Goal: Information Seeking & Learning: Stay updated

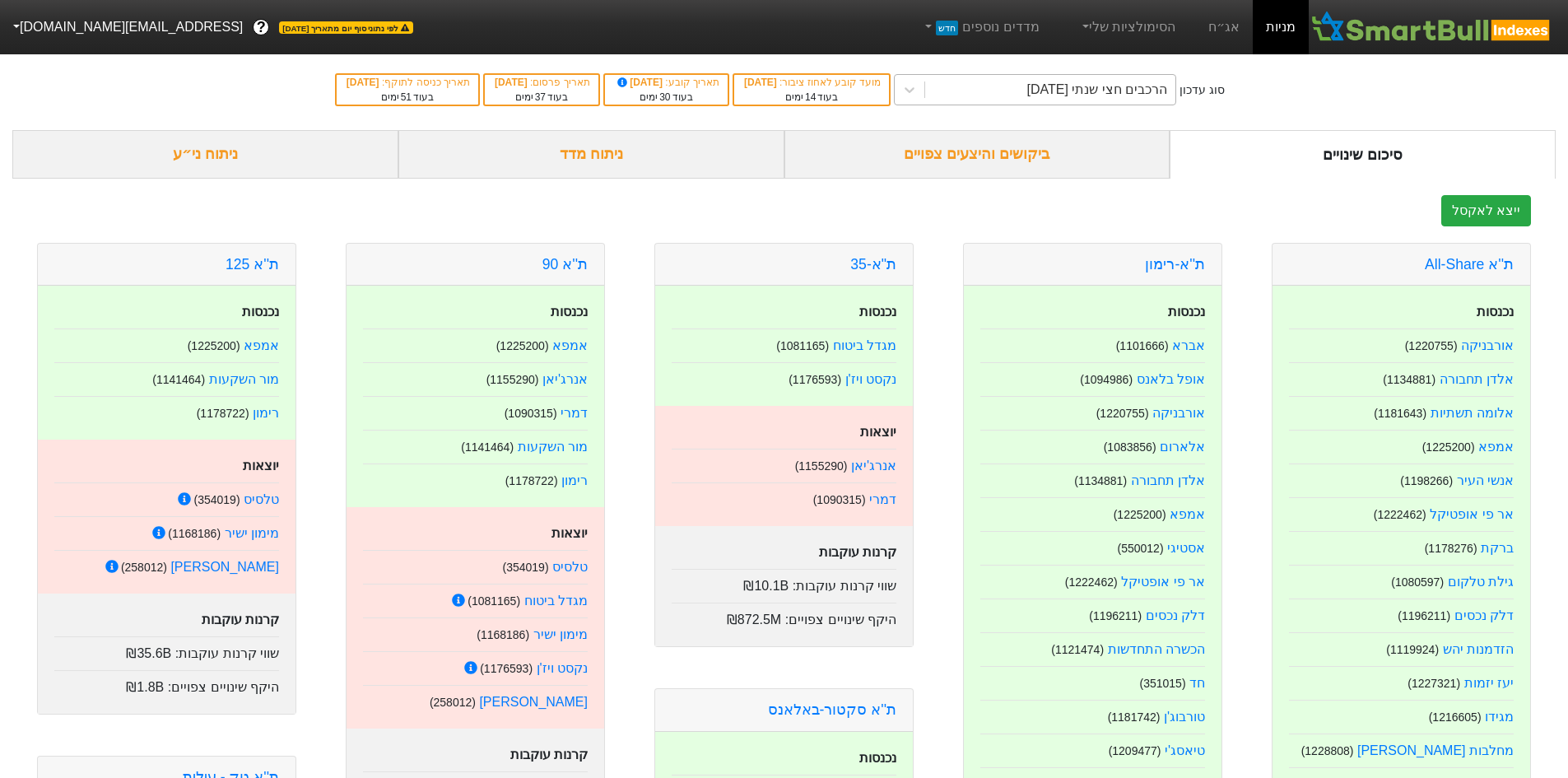
click at [1089, 93] on div "הרכבים חצי שנתי [DATE]" at bounding box center [1097, 90] width 141 height 20
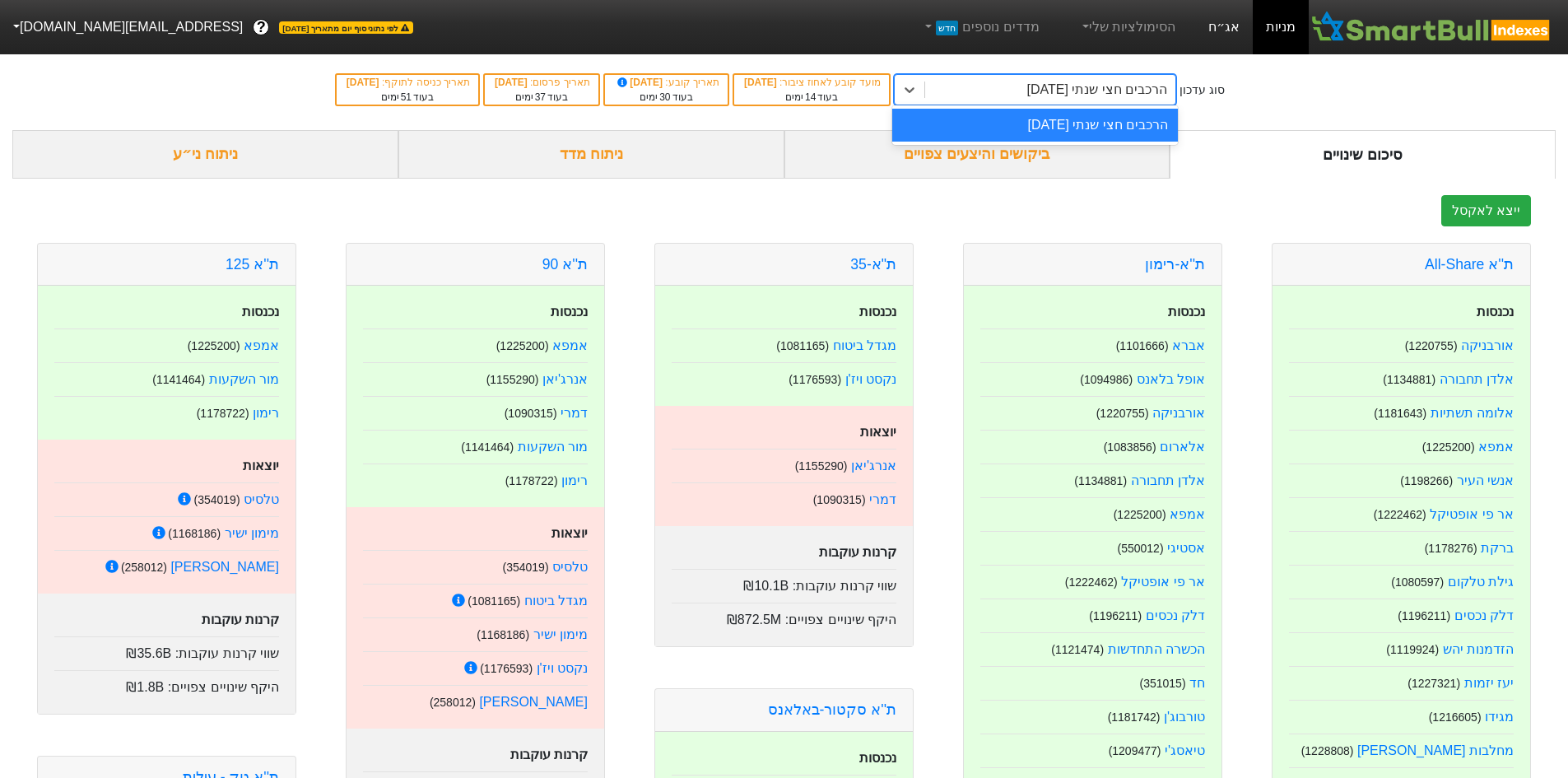
click at [1206, 32] on div "מניות אג״ח הסימולציות שלי מדדים נוספים חדש" at bounding box center [1105, 27] width 407 height 54
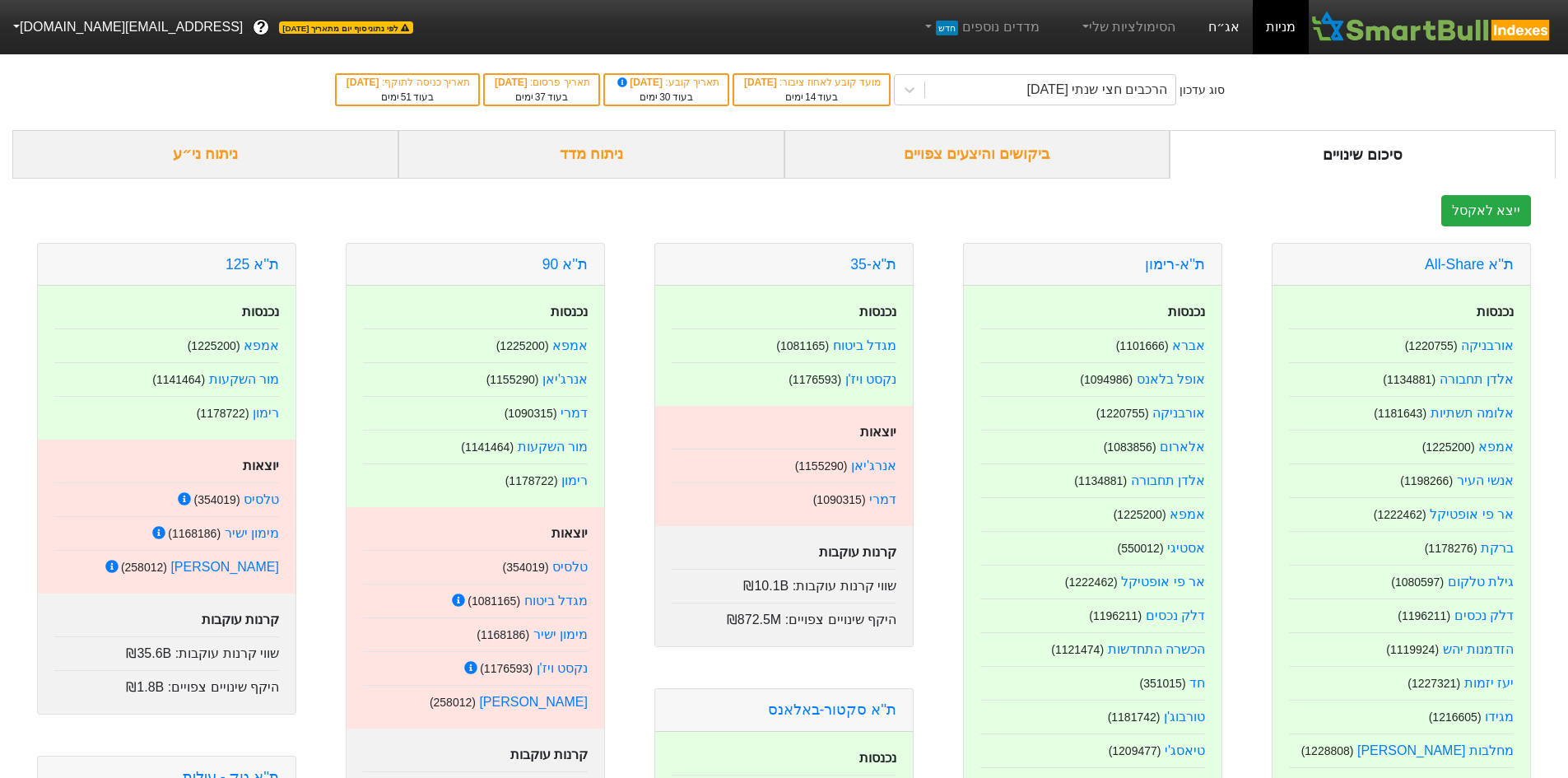
click at [1224, 23] on link "אג״ח" at bounding box center [1224, 27] width 58 height 54
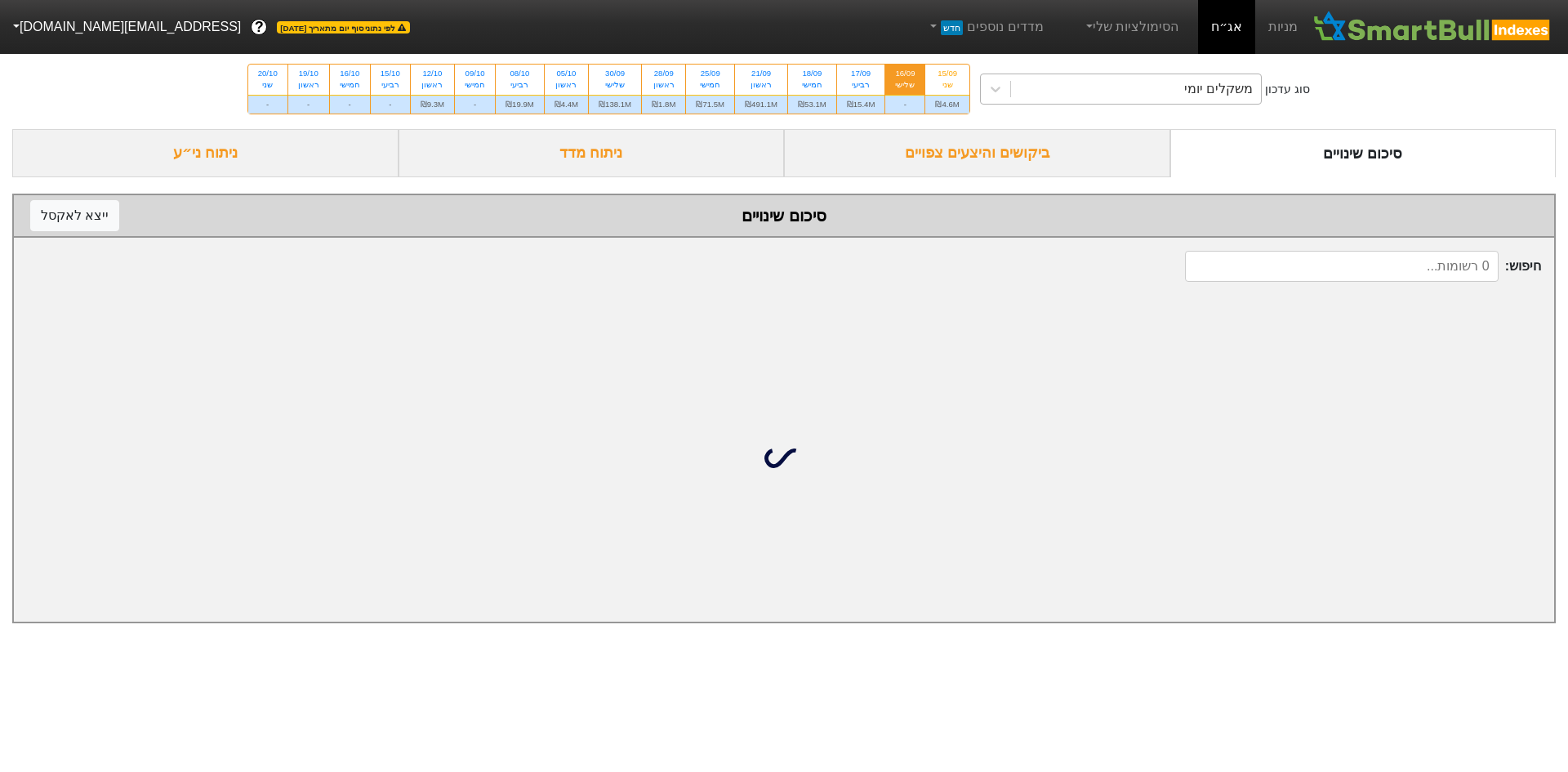
click at [1132, 97] on div "משקלים יומי" at bounding box center [1136, 89] width 250 height 30
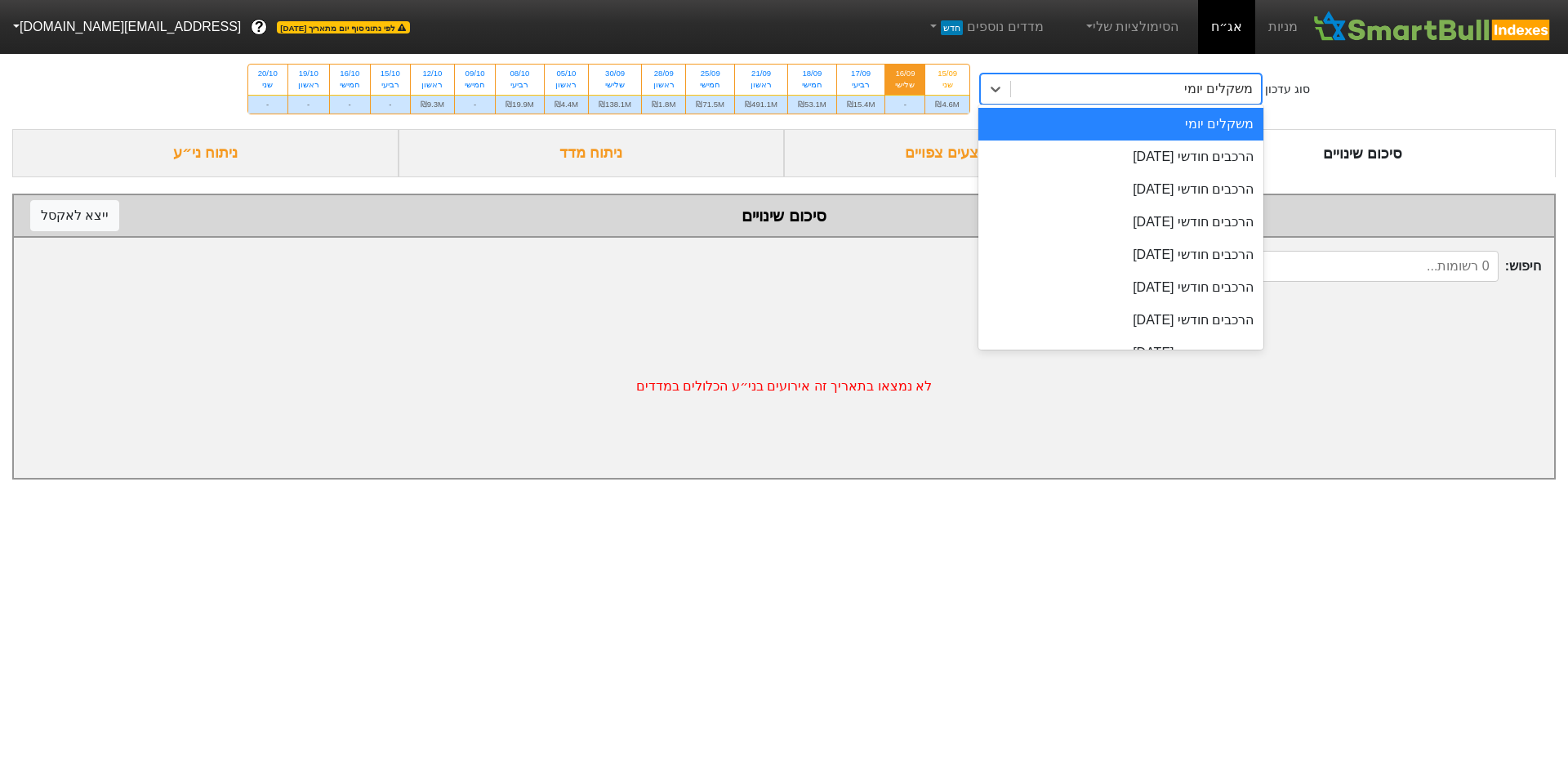
click at [1018, 51] on div "מדדים נוספים חדש" at bounding box center [985, 27] width 156 height 54
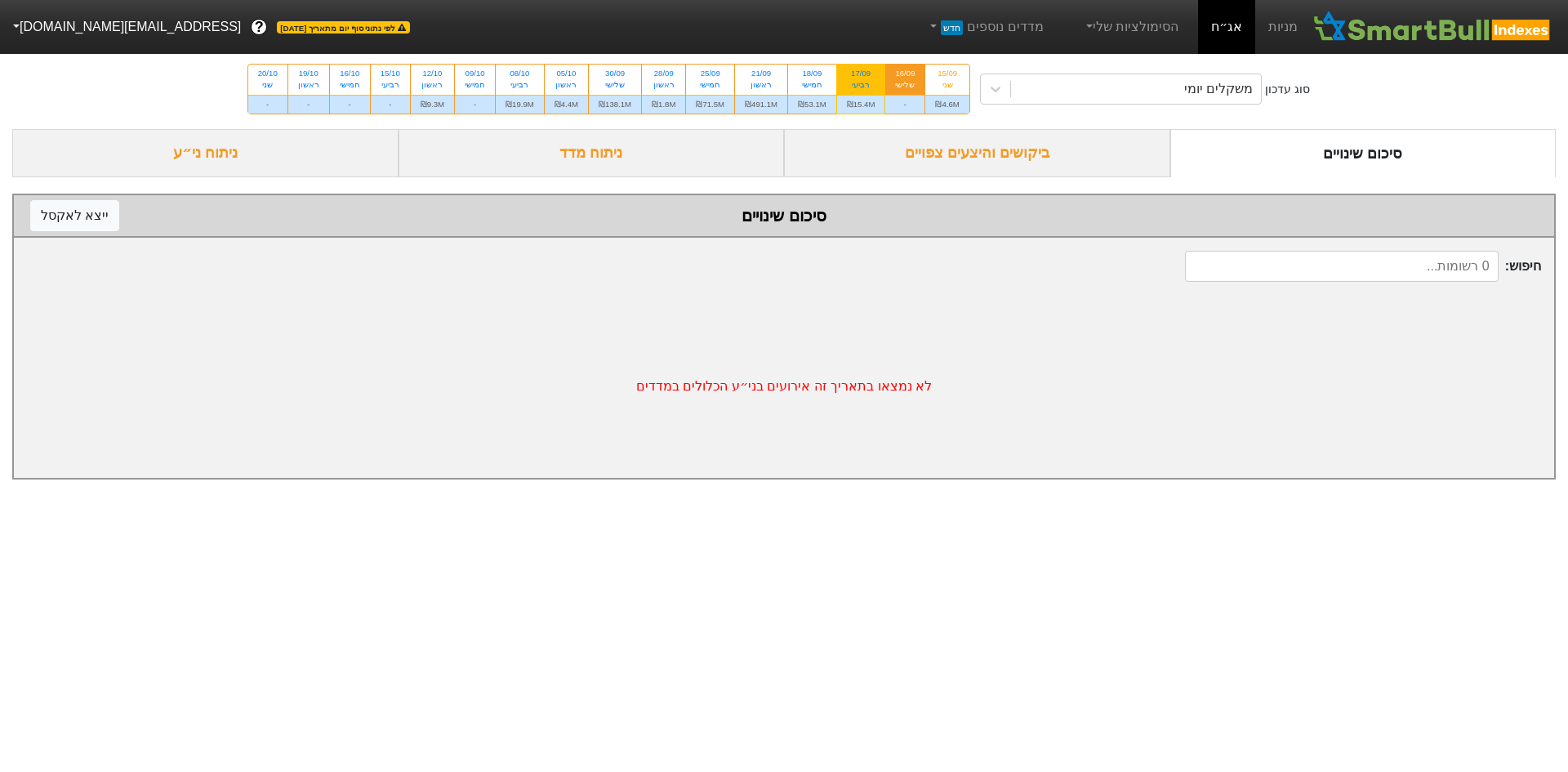
click at [858, 70] on div "17/09" at bounding box center [861, 73] width 29 height 12
click at [858, 70] on input "17/09 רביעי ₪15.4M" at bounding box center [855, 70] width 11 height 11
radio input "true"
